Goal: Task Accomplishment & Management: Use online tool/utility

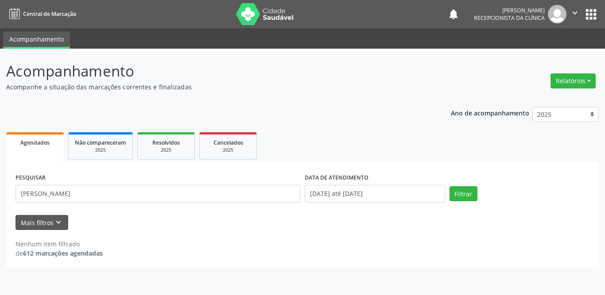
click at [0, 190] on div "Acompanhamento Acompanhe a situação das marcações correntes e finalizadas Relat…" at bounding box center [302, 172] width 605 height 247
type input "[PERSON_NAME][DATE]"
click at [463, 191] on button "Filtrar" at bounding box center [464, 193] width 28 height 15
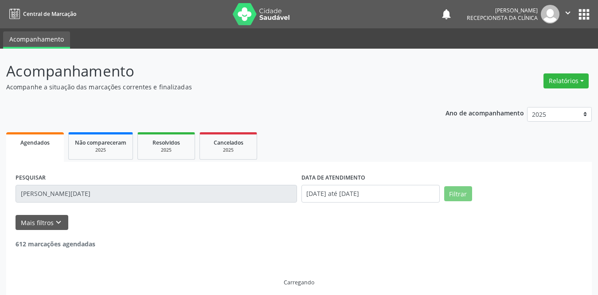
scroll to position [7, 0]
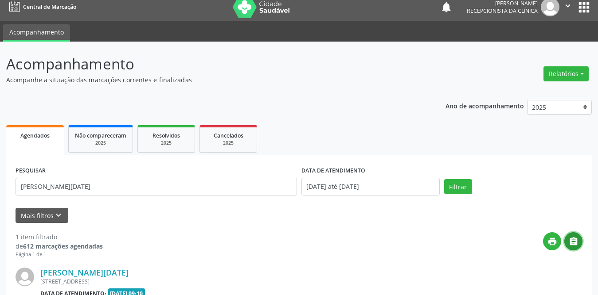
click at [572, 244] on icon "" at bounding box center [573, 242] width 10 height 10
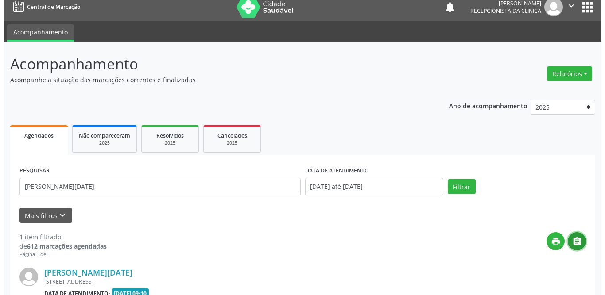
scroll to position [105, 0]
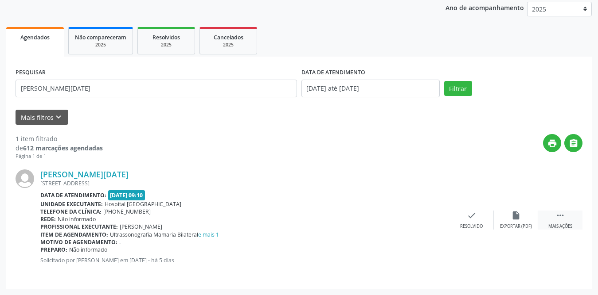
click at [557, 216] on icon "" at bounding box center [560, 216] width 10 height 10
click at [424, 219] on icon "print" at bounding box center [427, 216] width 10 height 10
click at [336, 213] on icon "check" at bounding box center [339, 216] width 10 height 10
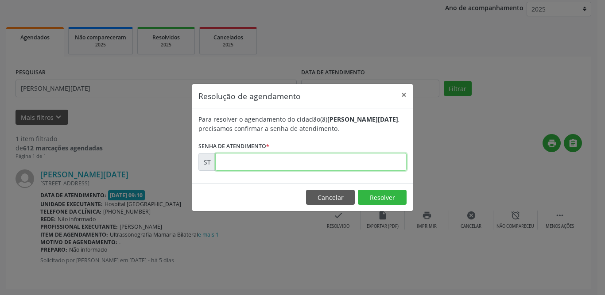
click at [277, 168] on input "text" at bounding box center [310, 162] width 191 height 18
type input "00023628"
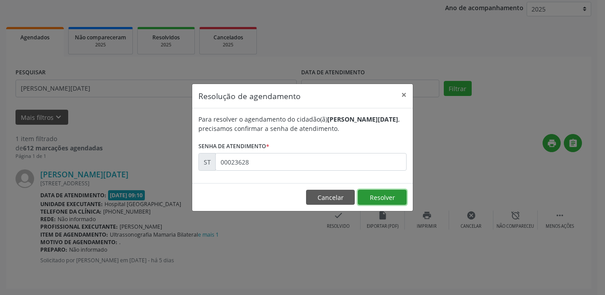
click at [369, 199] on button "Resolver" at bounding box center [382, 197] width 49 height 15
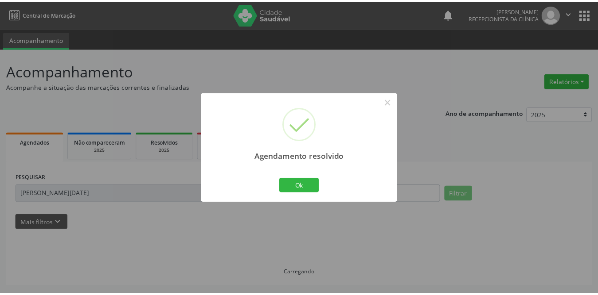
scroll to position [0, 0]
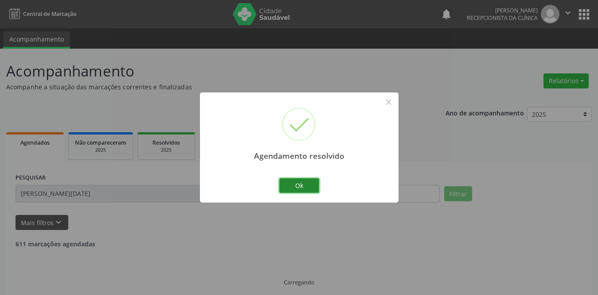
click at [303, 189] on button "Ok" at bounding box center [299, 186] width 40 height 15
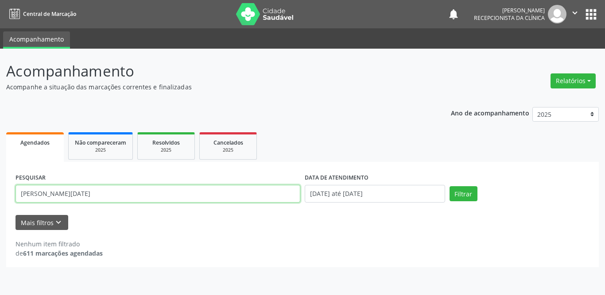
drag, startPoint x: 155, startPoint y: 190, endPoint x: 0, endPoint y: 193, distance: 154.6
click at [0, 193] on div "Acompanhamento Acompanhe a situação das marcações correntes e finalizadas Relat…" at bounding box center [302, 172] width 605 height 247
type input "edivania pereira"
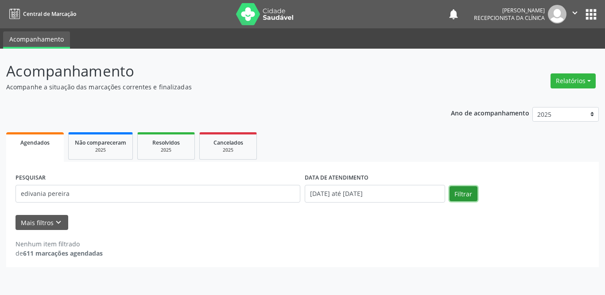
click at [459, 194] on button "Filtrar" at bounding box center [464, 193] width 28 height 15
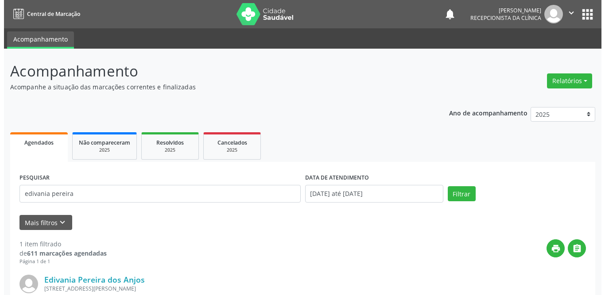
scroll to position [105, 0]
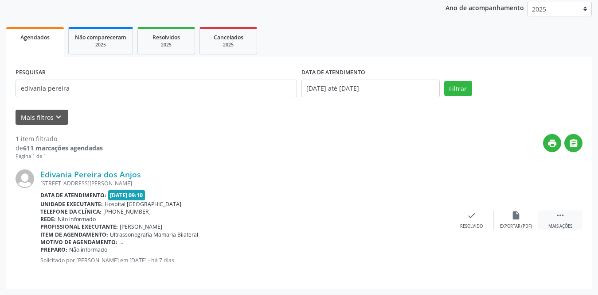
click at [561, 215] on icon "" at bounding box center [560, 216] width 10 height 10
click at [431, 217] on icon "print" at bounding box center [427, 216] width 10 height 10
click at [337, 214] on icon "check" at bounding box center [339, 216] width 10 height 10
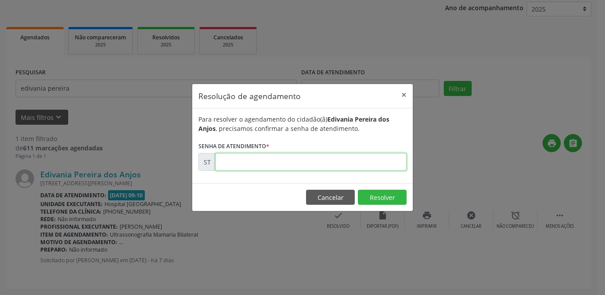
click at [338, 164] on input "text" at bounding box center [310, 162] width 191 height 18
click at [405, 95] on button "×" at bounding box center [404, 95] width 18 height 22
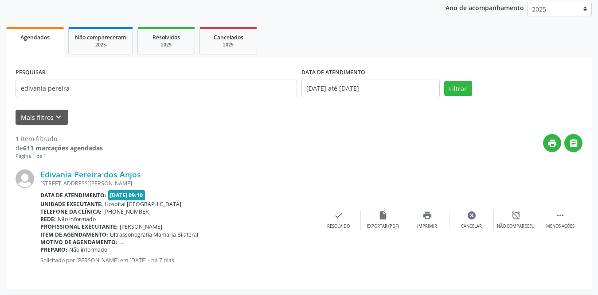
click at [373, 158] on div "print " at bounding box center [342, 147] width 479 height 26
click at [334, 214] on icon "check" at bounding box center [339, 216] width 10 height 10
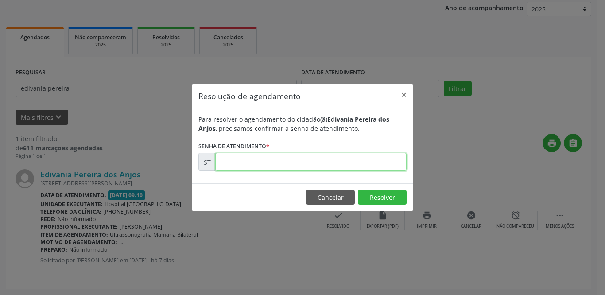
click at [285, 168] on input "text" at bounding box center [310, 162] width 191 height 18
type input "00023360"
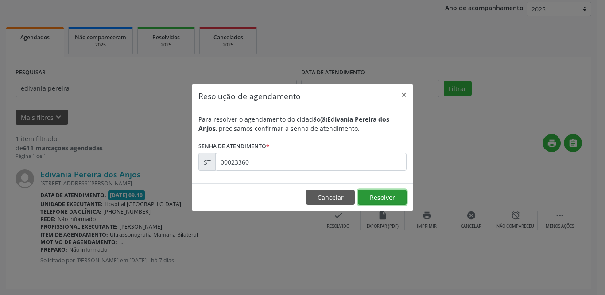
click at [400, 194] on button "Resolver" at bounding box center [382, 197] width 49 height 15
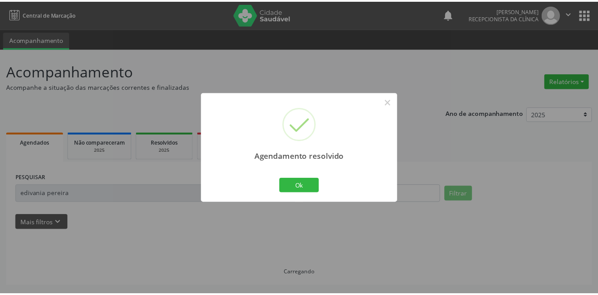
scroll to position [0, 0]
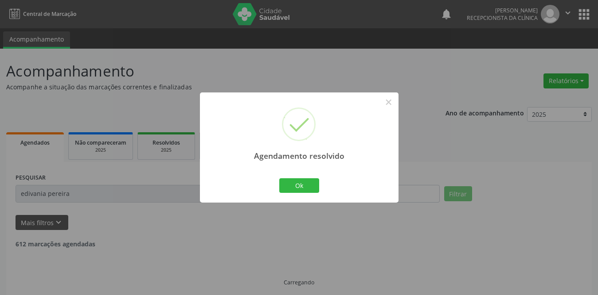
click at [299, 178] on div "Ok Cancel" at bounding box center [299, 185] width 44 height 19
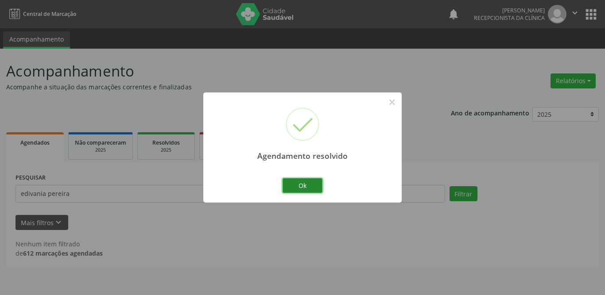
click at [299, 186] on button "Ok" at bounding box center [303, 186] width 40 height 15
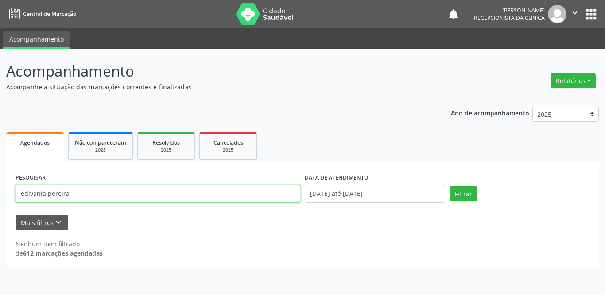
drag, startPoint x: 81, startPoint y: 195, endPoint x: 0, endPoint y: 190, distance: 80.8
click at [0, 190] on div "Acompanhamento Acompanhe a situação das marcações correntes e finalizadas Relat…" at bounding box center [302, 172] width 605 height 247
type input "[PERSON_NAME]"
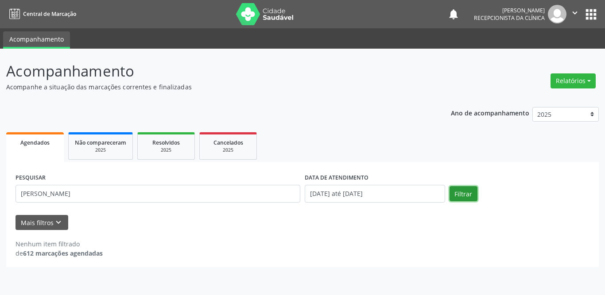
click at [467, 193] on button "Filtrar" at bounding box center [464, 193] width 28 height 15
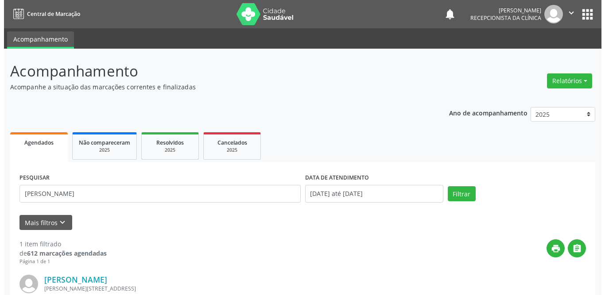
scroll to position [105, 0]
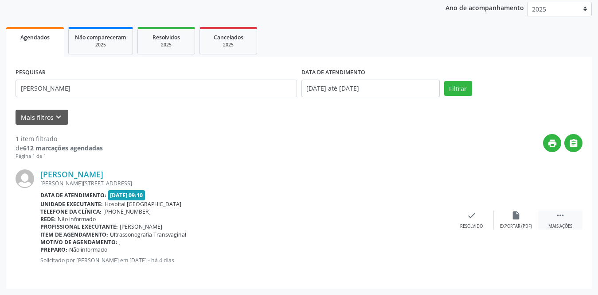
click at [562, 222] on div " Mais ações" at bounding box center [560, 220] width 44 height 19
click at [423, 221] on div "print Imprimir" at bounding box center [427, 220] width 44 height 19
click at [338, 218] on icon "check" at bounding box center [339, 216] width 10 height 10
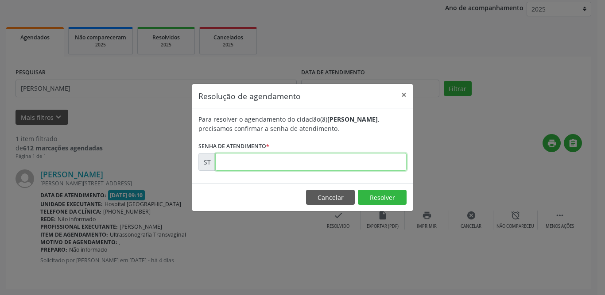
click at [320, 162] on input "text" at bounding box center [310, 162] width 191 height 18
type input "00024264"
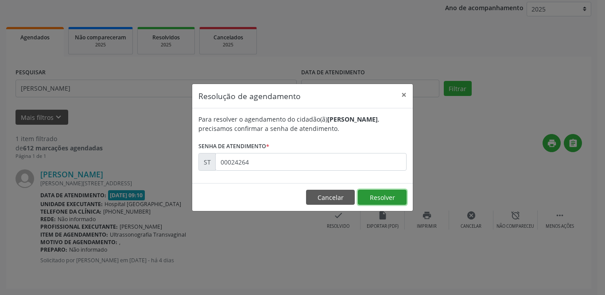
click at [381, 193] on button "Resolver" at bounding box center [382, 197] width 49 height 15
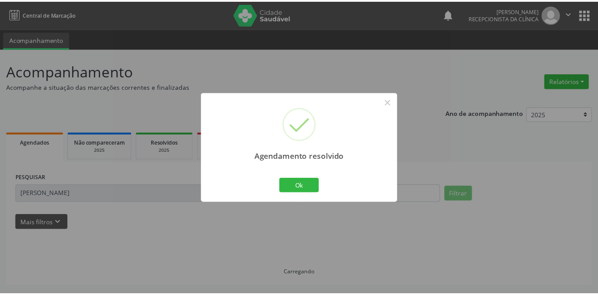
scroll to position [0, 0]
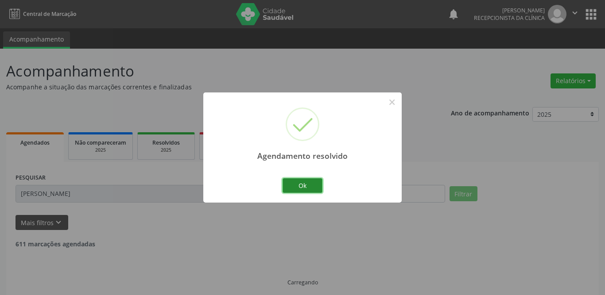
click at [302, 183] on button "Ok" at bounding box center [303, 186] width 40 height 15
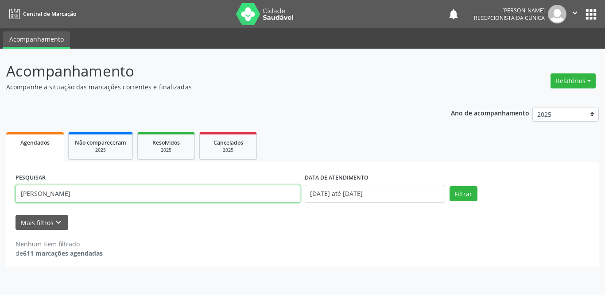
drag, startPoint x: 143, startPoint y: 194, endPoint x: 0, endPoint y: 194, distance: 142.6
click at [0, 194] on div "Acompanhamento Acompanhe a situação das marcações correntes e finalizadas Relat…" at bounding box center [302, 172] width 605 height 247
type input "ildivana"
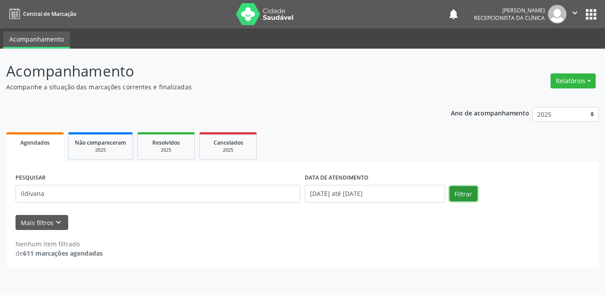
click at [467, 193] on button "Filtrar" at bounding box center [464, 193] width 28 height 15
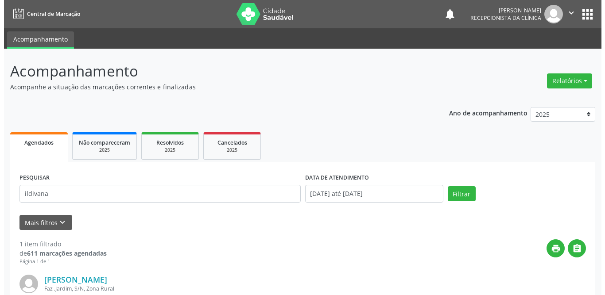
scroll to position [105, 0]
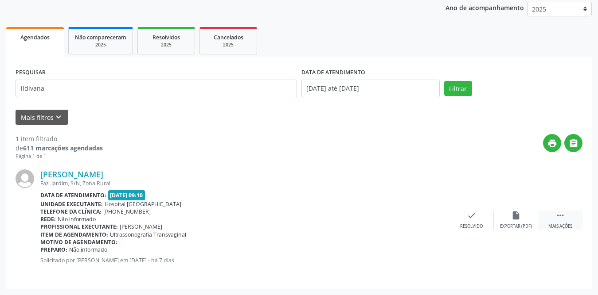
click at [567, 218] on div " Mais ações" at bounding box center [560, 220] width 44 height 19
click at [432, 219] on div "print Imprimir" at bounding box center [427, 220] width 44 height 19
click at [338, 221] on div "check Resolvido" at bounding box center [338, 220] width 44 height 19
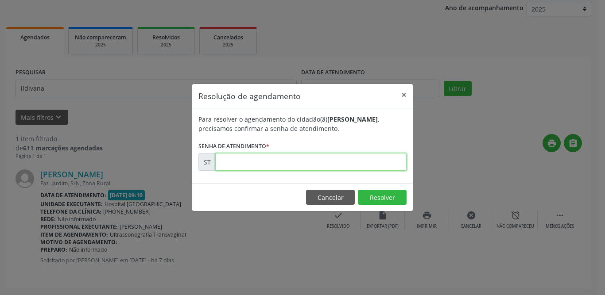
click at [322, 160] on input "text" at bounding box center [310, 162] width 191 height 18
type input "00023313"
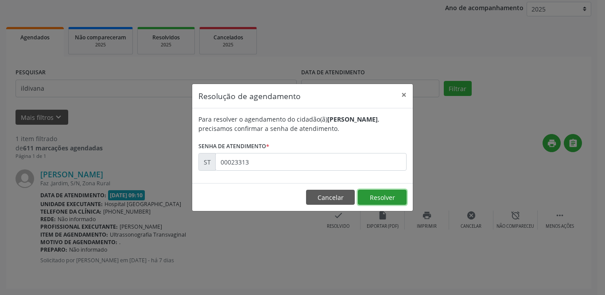
click at [397, 194] on button "Resolver" at bounding box center [382, 197] width 49 height 15
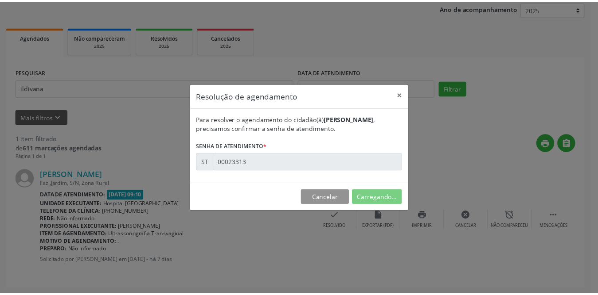
scroll to position [0, 0]
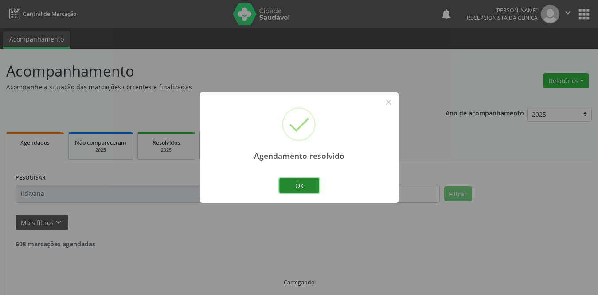
click at [302, 190] on button "Ok" at bounding box center [299, 186] width 40 height 15
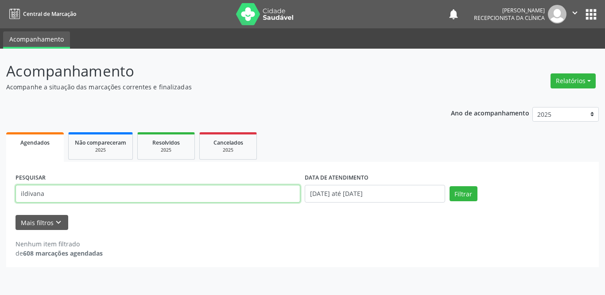
drag, startPoint x: 167, startPoint y: 194, endPoint x: 0, endPoint y: 188, distance: 166.7
click at [0, 188] on div "Acompanhamento Acompanhe a situação das marcações correntes e finalizadas Relat…" at bounding box center [302, 172] width 605 height 247
type input "[PERSON_NAME]"
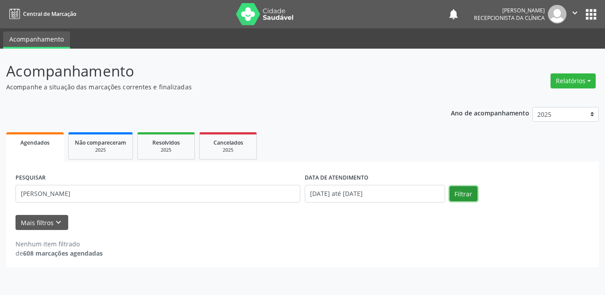
click at [472, 197] on button "Filtrar" at bounding box center [464, 193] width 28 height 15
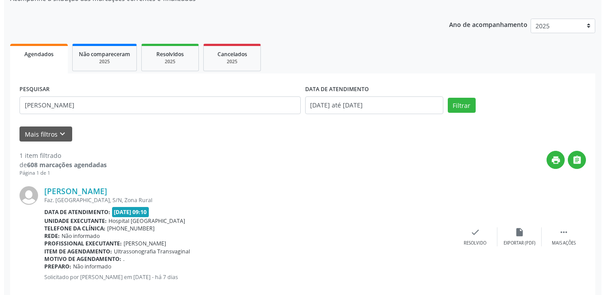
scroll to position [105, 0]
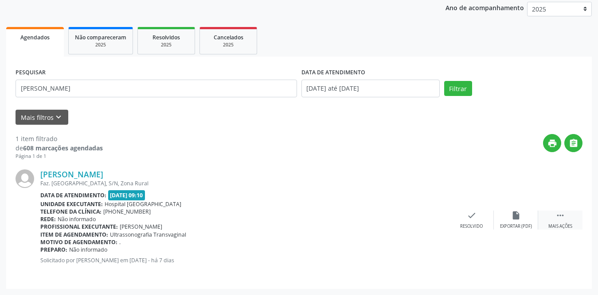
click at [556, 218] on icon "" at bounding box center [560, 216] width 10 height 10
click at [429, 218] on icon "print" at bounding box center [427, 216] width 10 height 10
click at [336, 218] on icon "check" at bounding box center [339, 216] width 10 height 10
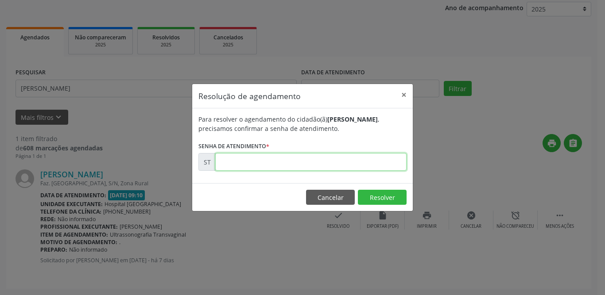
click at [254, 165] on input "text" at bounding box center [310, 162] width 191 height 18
type input "00023301"
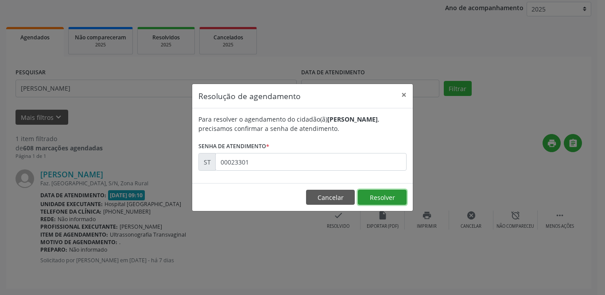
click at [391, 197] on button "Resolver" at bounding box center [382, 197] width 49 height 15
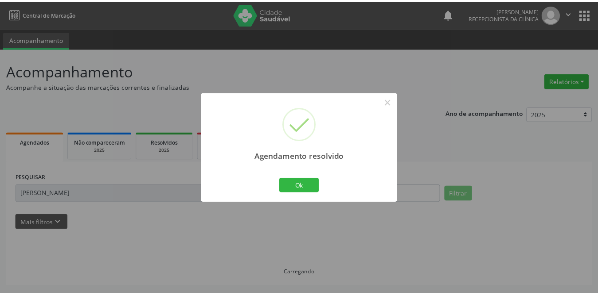
scroll to position [0, 0]
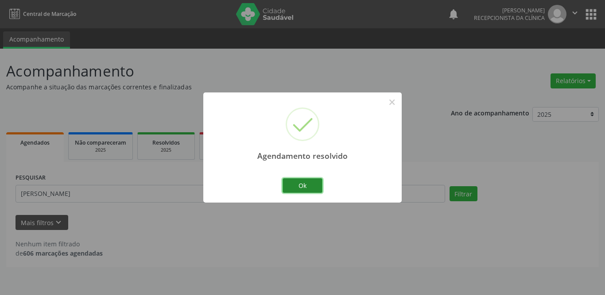
click at [302, 186] on button "Ok" at bounding box center [303, 186] width 40 height 15
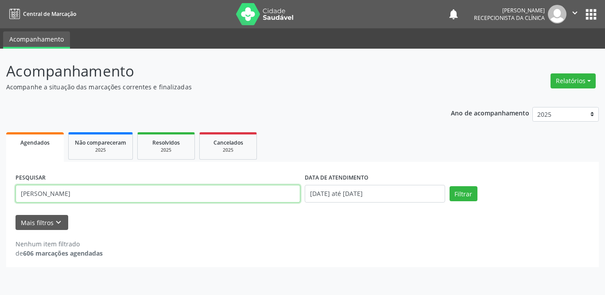
drag, startPoint x: 83, startPoint y: 198, endPoint x: 0, endPoint y: 195, distance: 83.4
click at [0, 195] on div "Acompanhamento Acompanhe a situação das marcações correntes e finalizadas Relat…" at bounding box center [302, 172] width 605 height 247
type input "[PERSON_NAME] e [PERSON_NAME]"
click at [450, 186] on button "Filtrar" at bounding box center [464, 193] width 28 height 15
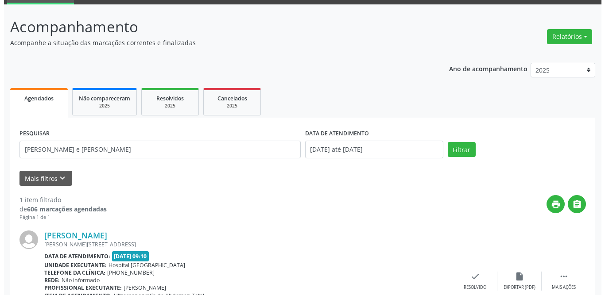
scroll to position [105, 0]
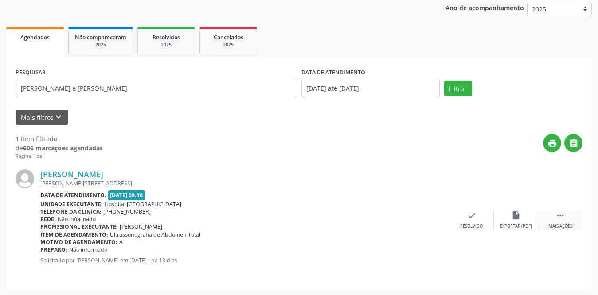
click at [560, 223] on div " Mais ações" at bounding box center [560, 220] width 44 height 19
click at [431, 219] on icon "print" at bounding box center [427, 216] width 10 height 10
click at [340, 221] on div "check Resolvido" at bounding box center [338, 220] width 44 height 19
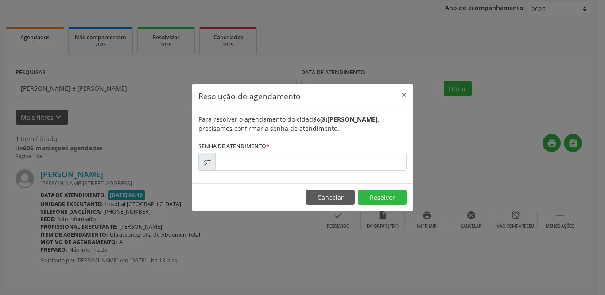
click at [300, 151] on form "Para resolver o agendamento do cidadão(ã) [PERSON_NAME] e [PERSON_NAME] , preci…" at bounding box center [302, 143] width 208 height 56
click at [299, 160] on input "text" at bounding box center [310, 162] width 191 height 18
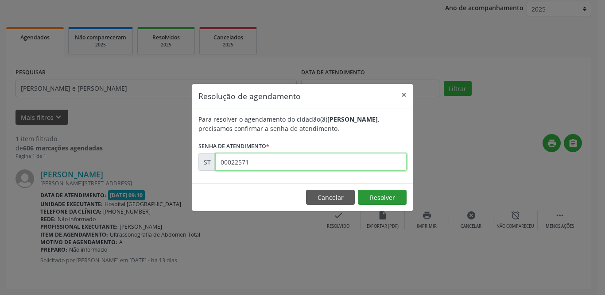
type input "00022571"
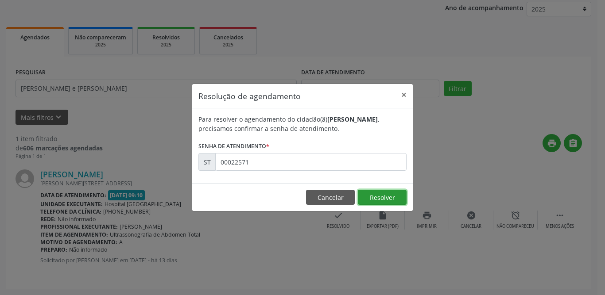
click at [381, 198] on button "Resolver" at bounding box center [382, 197] width 49 height 15
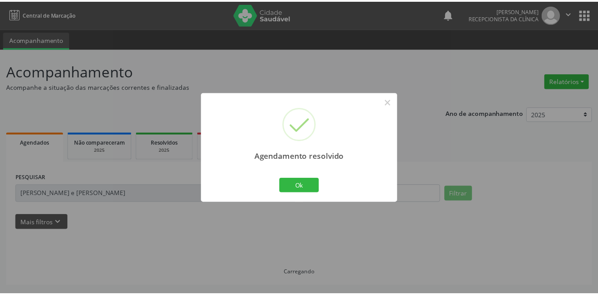
scroll to position [0, 0]
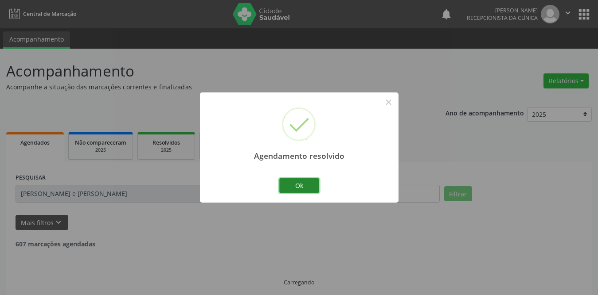
click at [297, 182] on button "Ok" at bounding box center [299, 186] width 40 height 15
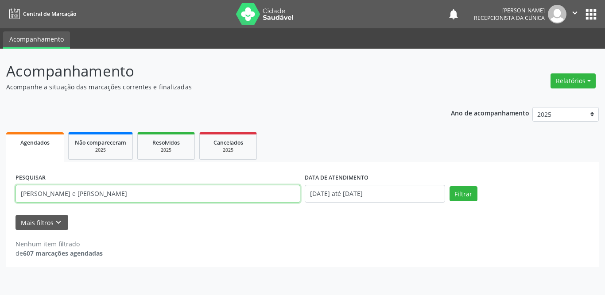
drag, startPoint x: 138, startPoint y: 198, endPoint x: 0, endPoint y: 193, distance: 138.3
click at [0, 193] on div "Acompanhamento Acompanhe a situação das marcações correntes e finalizadas Relat…" at bounding box center [302, 172] width 605 height 247
type input "[PERSON_NAME]"
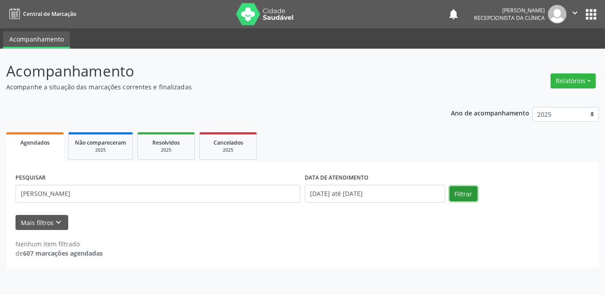
click at [467, 194] on button "Filtrar" at bounding box center [464, 193] width 28 height 15
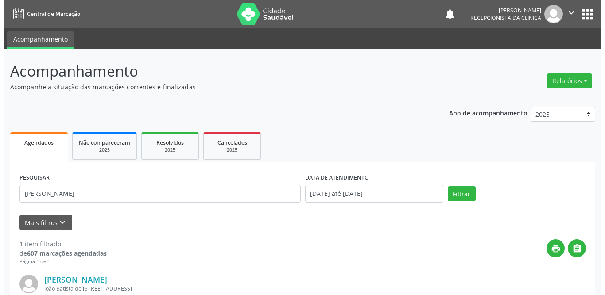
scroll to position [105, 0]
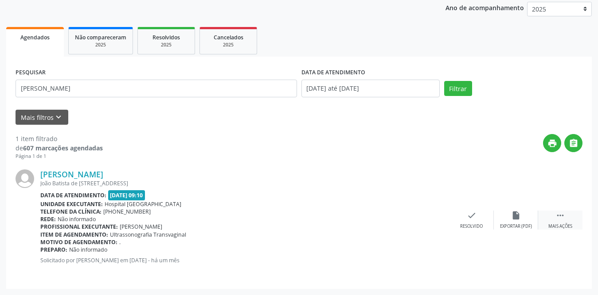
click at [567, 219] on div " Mais ações" at bounding box center [560, 220] width 44 height 19
click at [434, 216] on div "print Imprimir" at bounding box center [427, 220] width 44 height 19
click at [337, 218] on icon "check" at bounding box center [339, 216] width 10 height 10
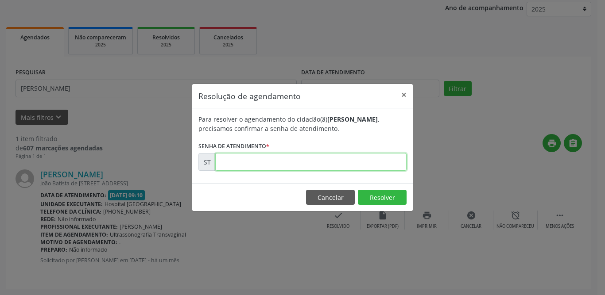
click at [328, 163] on input "text" at bounding box center [310, 162] width 191 height 18
type input "00020557"
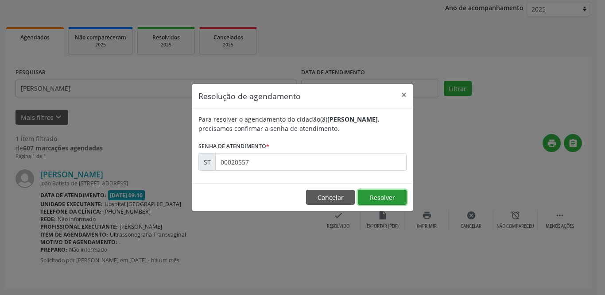
click at [380, 195] on button "Resolver" at bounding box center [382, 197] width 49 height 15
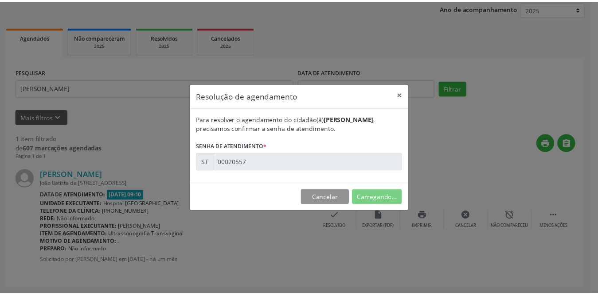
scroll to position [0, 0]
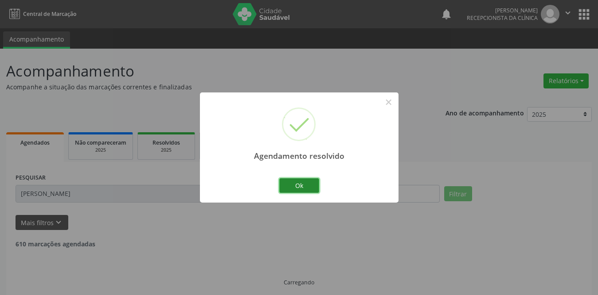
click at [308, 190] on button "Ok" at bounding box center [299, 186] width 40 height 15
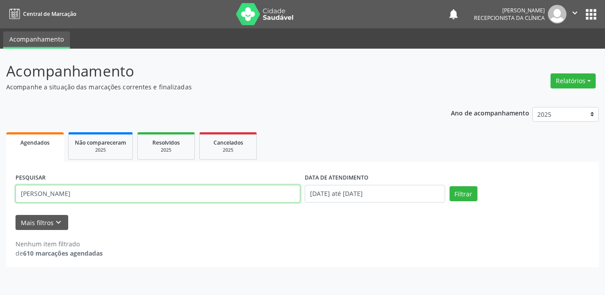
drag, startPoint x: 86, startPoint y: 197, endPoint x: 0, endPoint y: 188, distance: 86.8
click at [0, 188] on div "Acompanhamento Acompanhe a situação das marcações correntes e finalizadas Relat…" at bounding box center [302, 172] width 605 height 247
type input "[PERSON_NAME]"
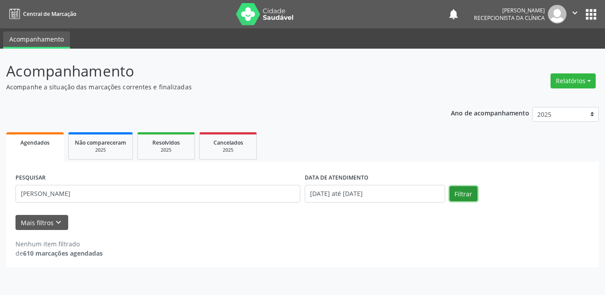
click at [466, 195] on button "Filtrar" at bounding box center [464, 193] width 28 height 15
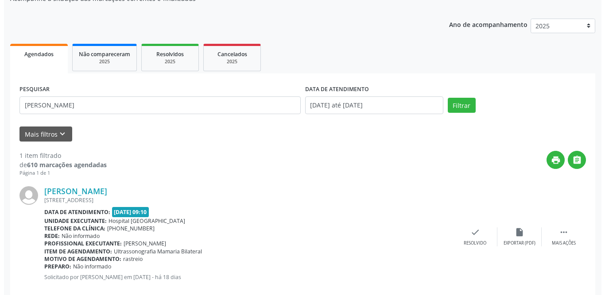
scroll to position [105, 0]
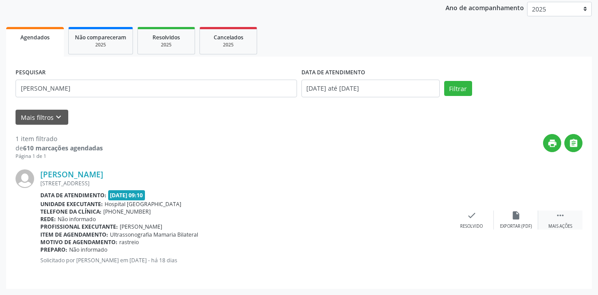
click at [560, 221] on div " Mais ações" at bounding box center [560, 220] width 44 height 19
click at [430, 219] on icon "print" at bounding box center [427, 216] width 10 height 10
click at [339, 221] on div "check Resolvido" at bounding box center [338, 220] width 44 height 19
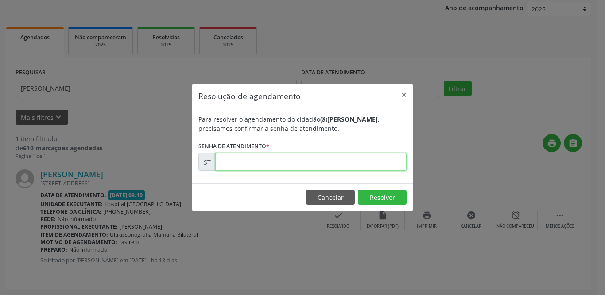
click at [255, 160] on input "text" at bounding box center [310, 162] width 191 height 18
type input "00022073"
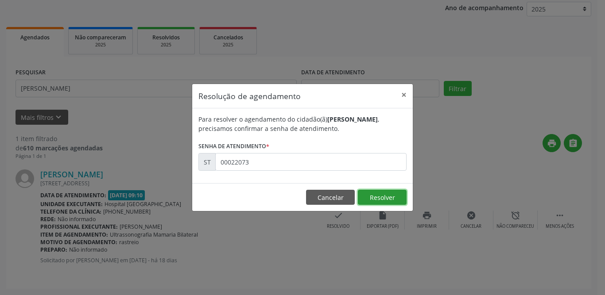
click at [389, 199] on button "Resolver" at bounding box center [382, 197] width 49 height 15
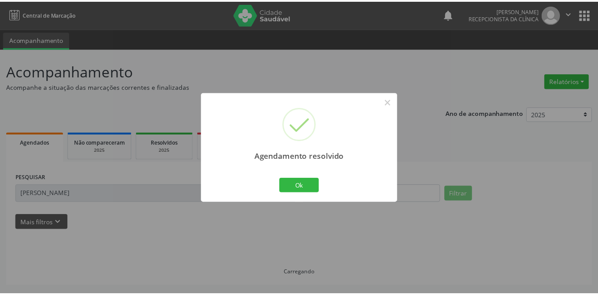
scroll to position [0, 0]
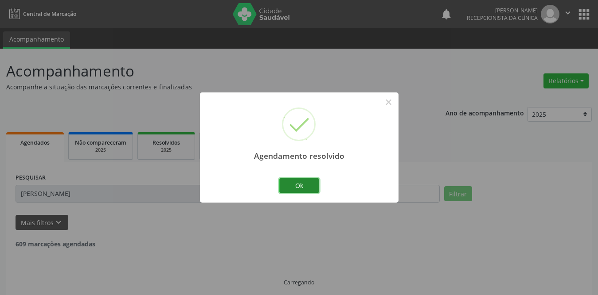
click at [303, 183] on button "Ok" at bounding box center [299, 186] width 40 height 15
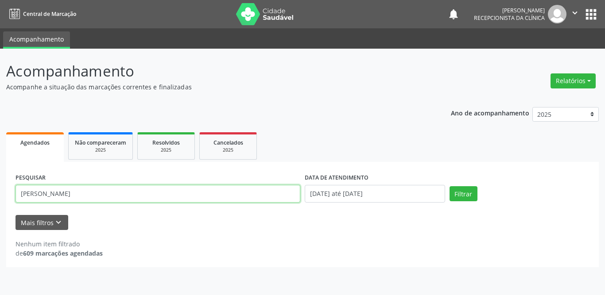
drag, startPoint x: 119, startPoint y: 190, endPoint x: 0, endPoint y: 192, distance: 119.2
click at [0, 192] on div "Acompanhamento Acompanhe a situação das marcações correntes e finalizadas Relat…" at bounding box center [302, 172] width 605 height 247
click at [450, 186] on button "Filtrar" at bounding box center [464, 193] width 28 height 15
drag, startPoint x: 78, startPoint y: 191, endPoint x: 0, endPoint y: 196, distance: 78.6
click at [0, 196] on div "Acompanhamento Acompanhe a situação das marcações correntes e finalizadas Relat…" at bounding box center [302, 172] width 605 height 247
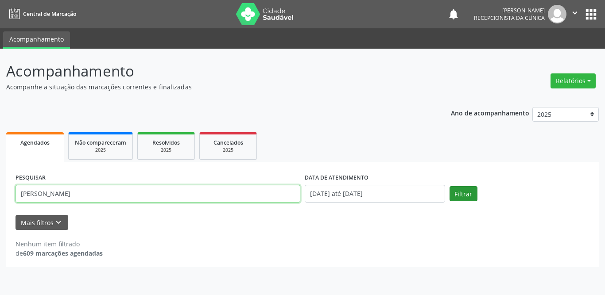
type input "[PERSON_NAME]"
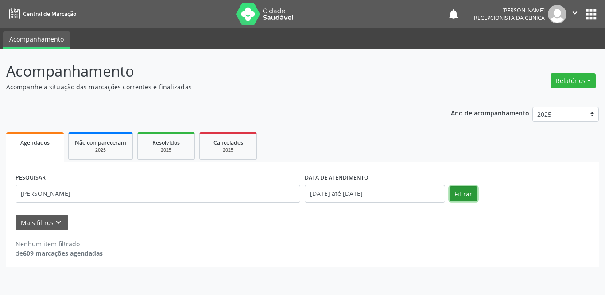
click at [462, 194] on button "Filtrar" at bounding box center [464, 193] width 28 height 15
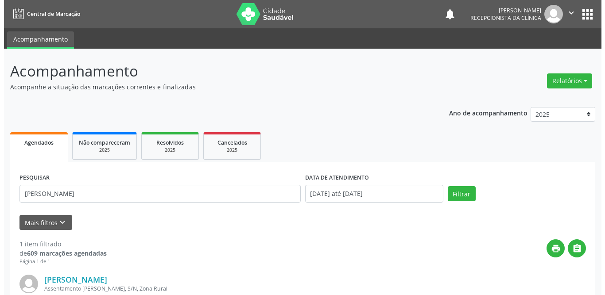
scroll to position [105, 0]
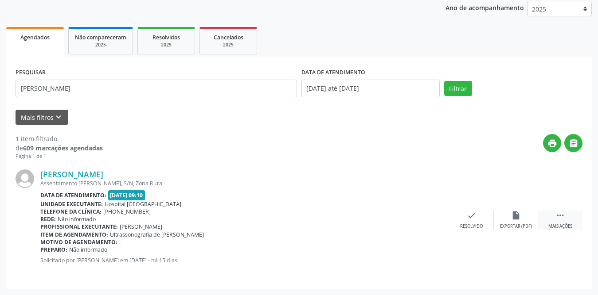
click at [561, 214] on icon "" at bounding box center [560, 216] width 10 height 10
click at [424, 219] on icon "print" at bounding box center [427, 216] width 10 height 10
click at [338, 220] on icon "check" at bounding box center [339, 216] width 10 height 10
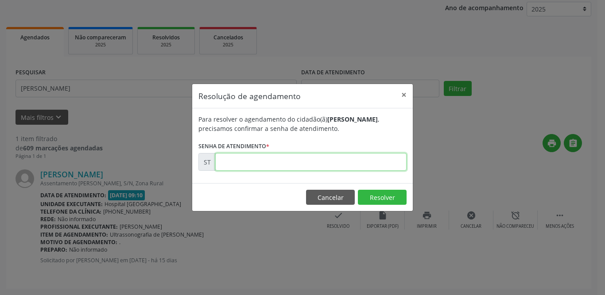
click at [307, 164] on input "text" at bounding box center [310, 162] width 191 height 18
type input "00022180"
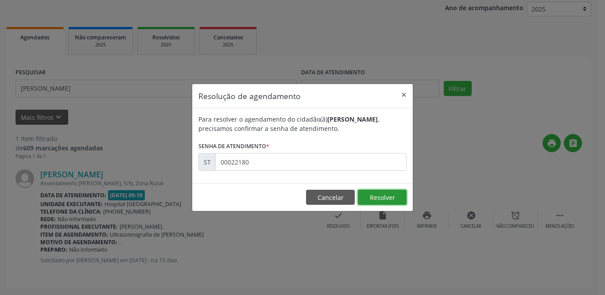
click at [368, 193] on button "Resolver" at bounding box center [382, 197] width 49 height 15
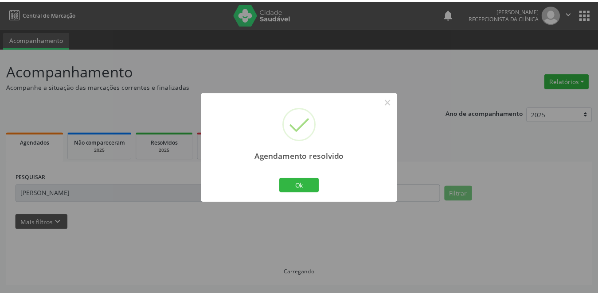
scroll to position [0, 0]
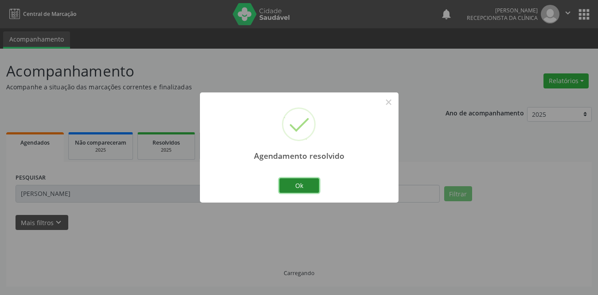
click at [308, 182] on button "Ok" at bounding box center [299, 186] width 40 height 15
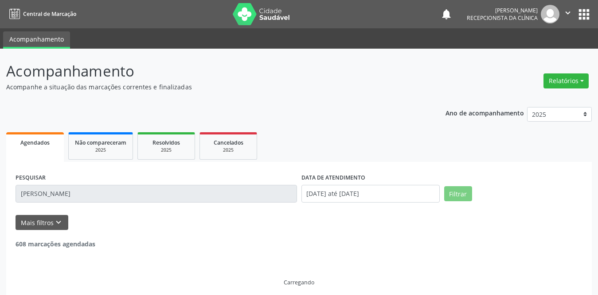
drag, startPoint x: 97, startPoint y: 193, endPoint x: 1, endPoint y: 189, distance: 95.8
click at [1, 189] on div "Acompanhamento Acompanhe a situação das marcações correntes e finalizadas Relat…" at bounding box center [299, 176] width 598 height 254
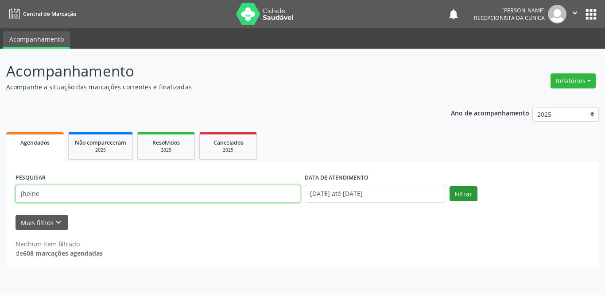
type input "jheine"
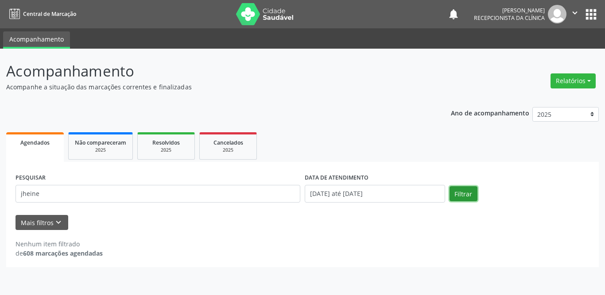
click at [458, 194] on button "Filtrar" at bounding box center [464, 193] width 28 height 15
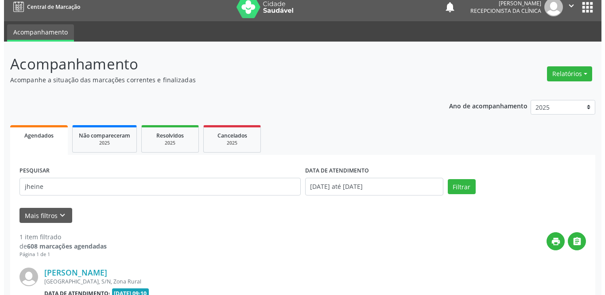
scroll to position [105, 0]
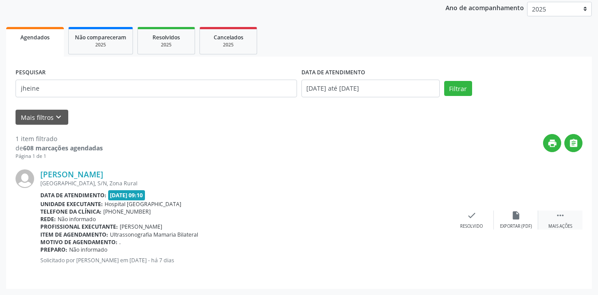
click at [554, 224] on div "Mais ações" at bounding box center [560, 227] width 24 height 6
click at [416, 216] on div "print Imprimir" at bounding box center [427, 220] width 44 height 19
click at [329, 219] on div "check Resolvido" at bounding box center [338, 220] width 44 height 19
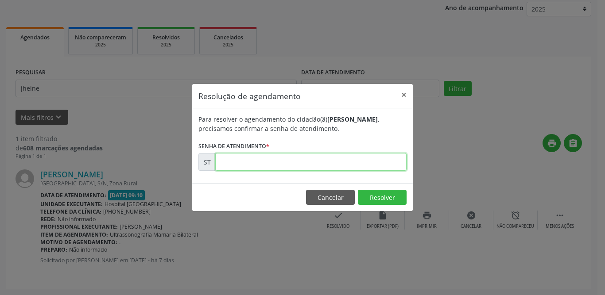
click at [295, 166] on input "text" at bounding box center [310, 162] width 191 height 18
type input "00023299"
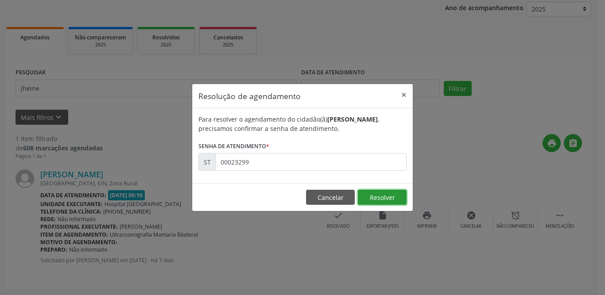
click at [392, 193] on button "Resolver" at bounding box center [382, 197] width 49 height 15
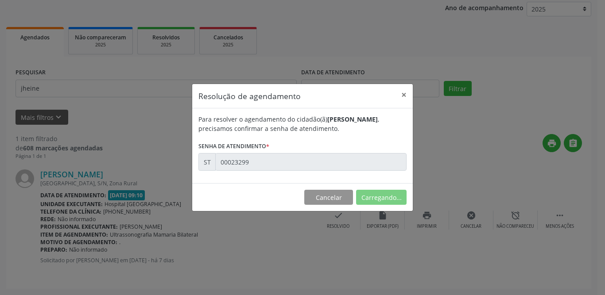
scroll to position [0, 0]
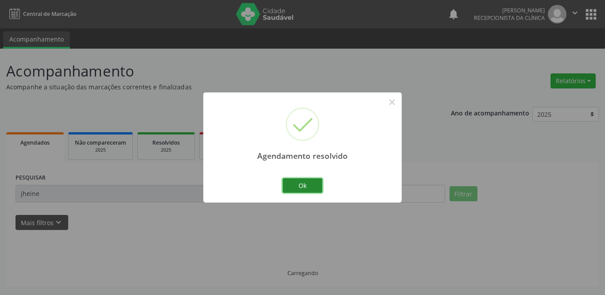
click at [310, 188] on button "Ok" at bounding box center [303, 186] width 40 height 15
